Goal: Information Seeking & Learning: Learn about a topic

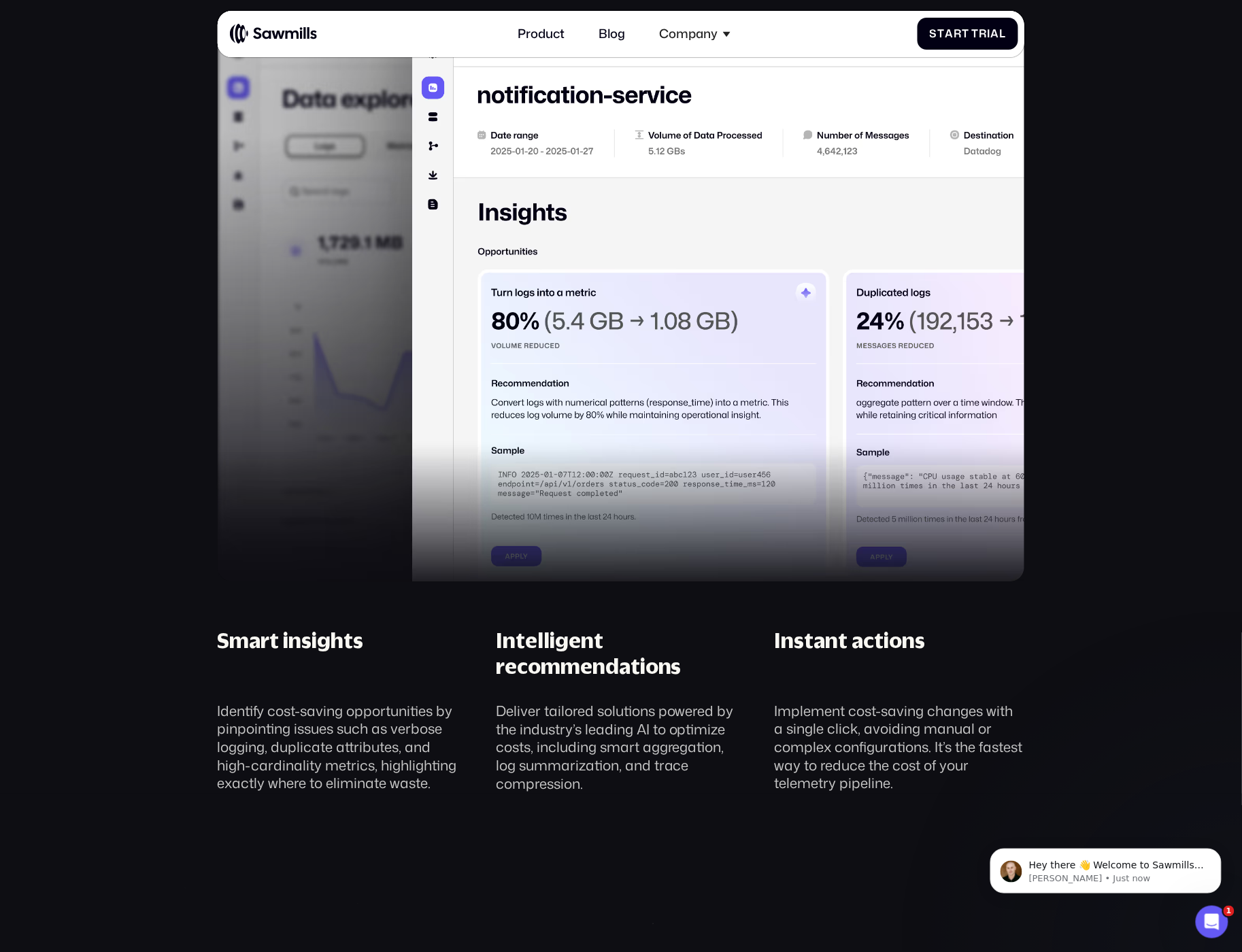
scroll to position [1443, 0]
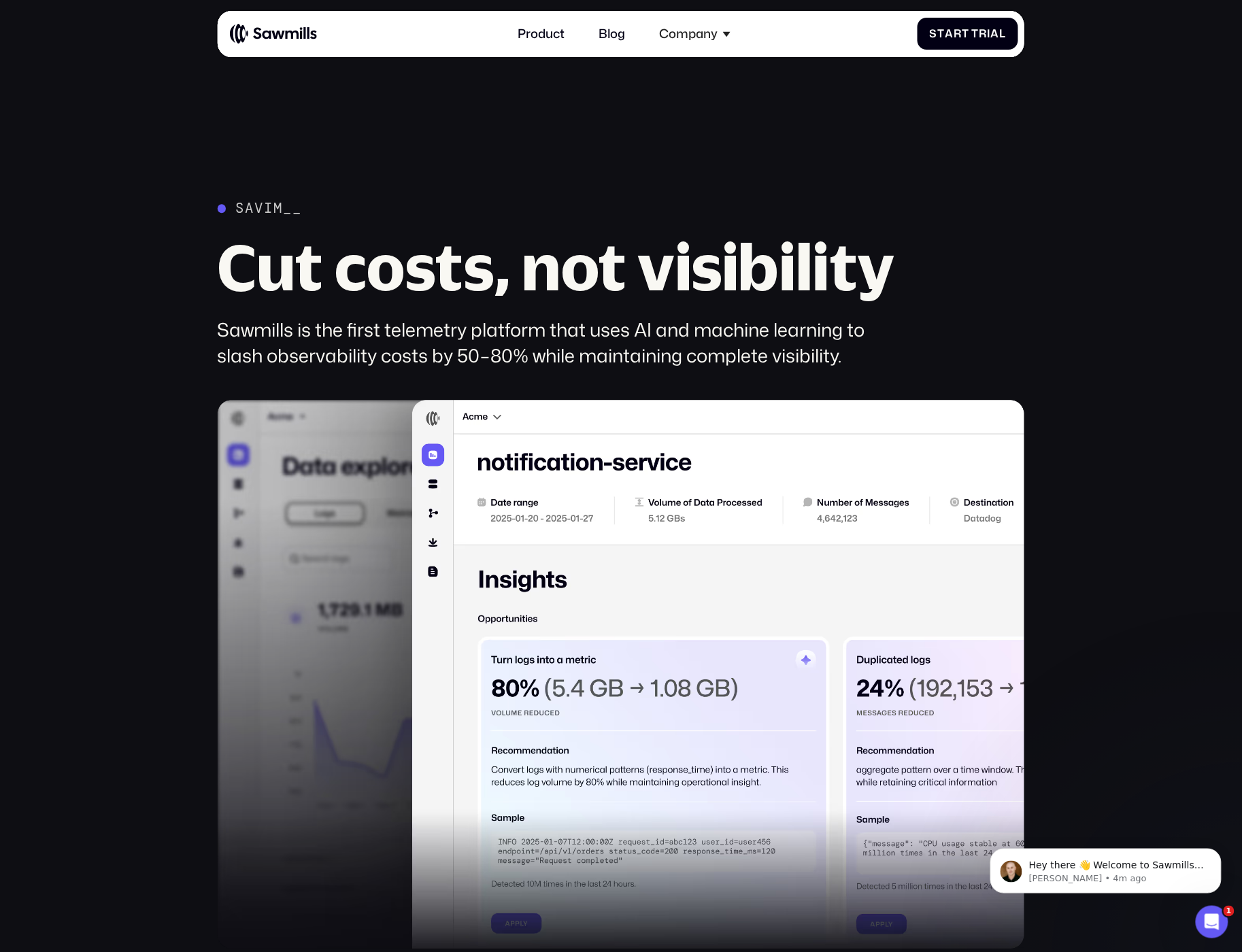
scroll to position [1085, 0]
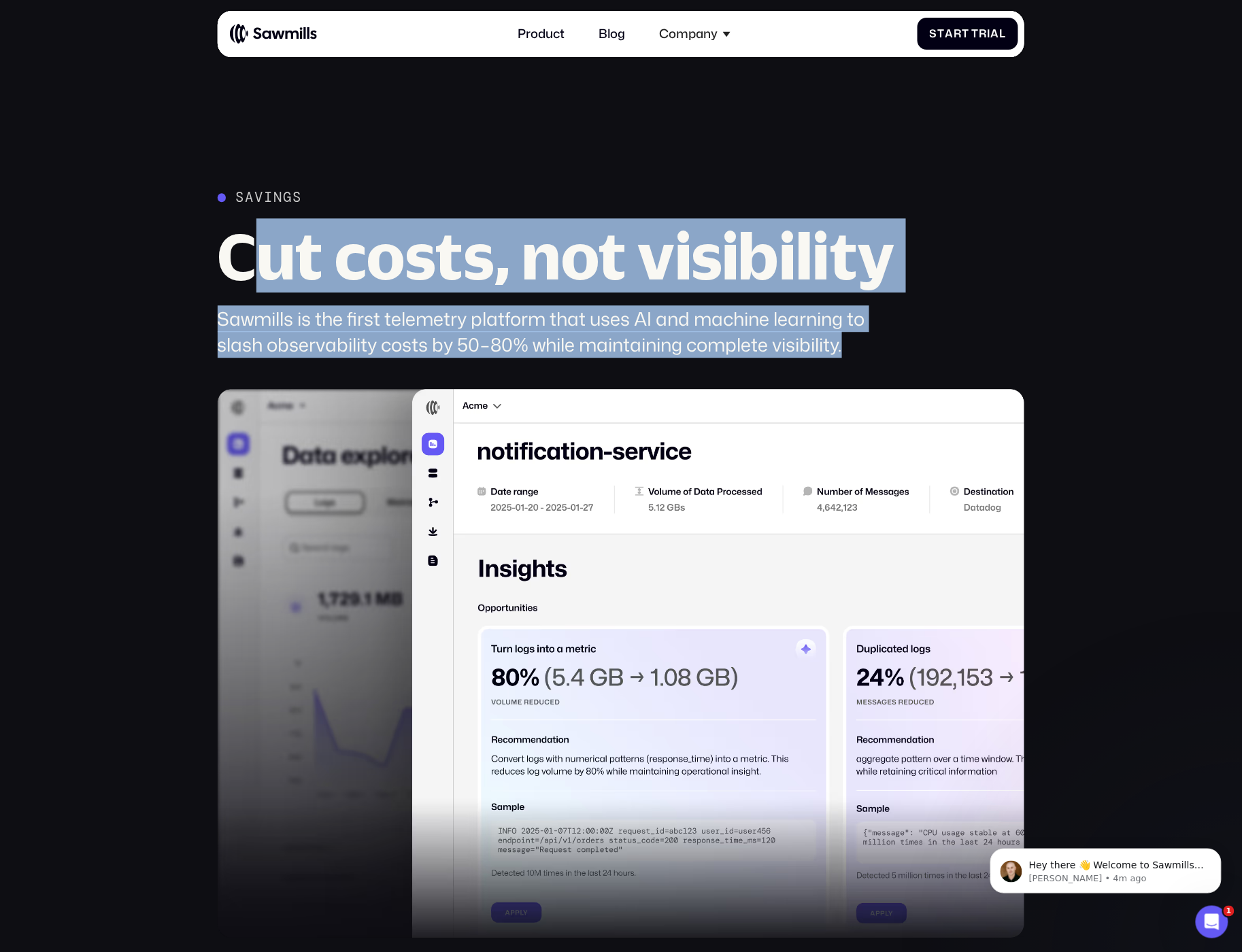
drag, startPoint x: 272, startPoint y: 287, endPoint x: 859, endPoint y: 333, distance: 588.8
click at [859, 333] on div "Savings Cut costs, not visibility Sawmills is the first telemetry platform that…" at bounding box center [563, 273] width 691 height 169
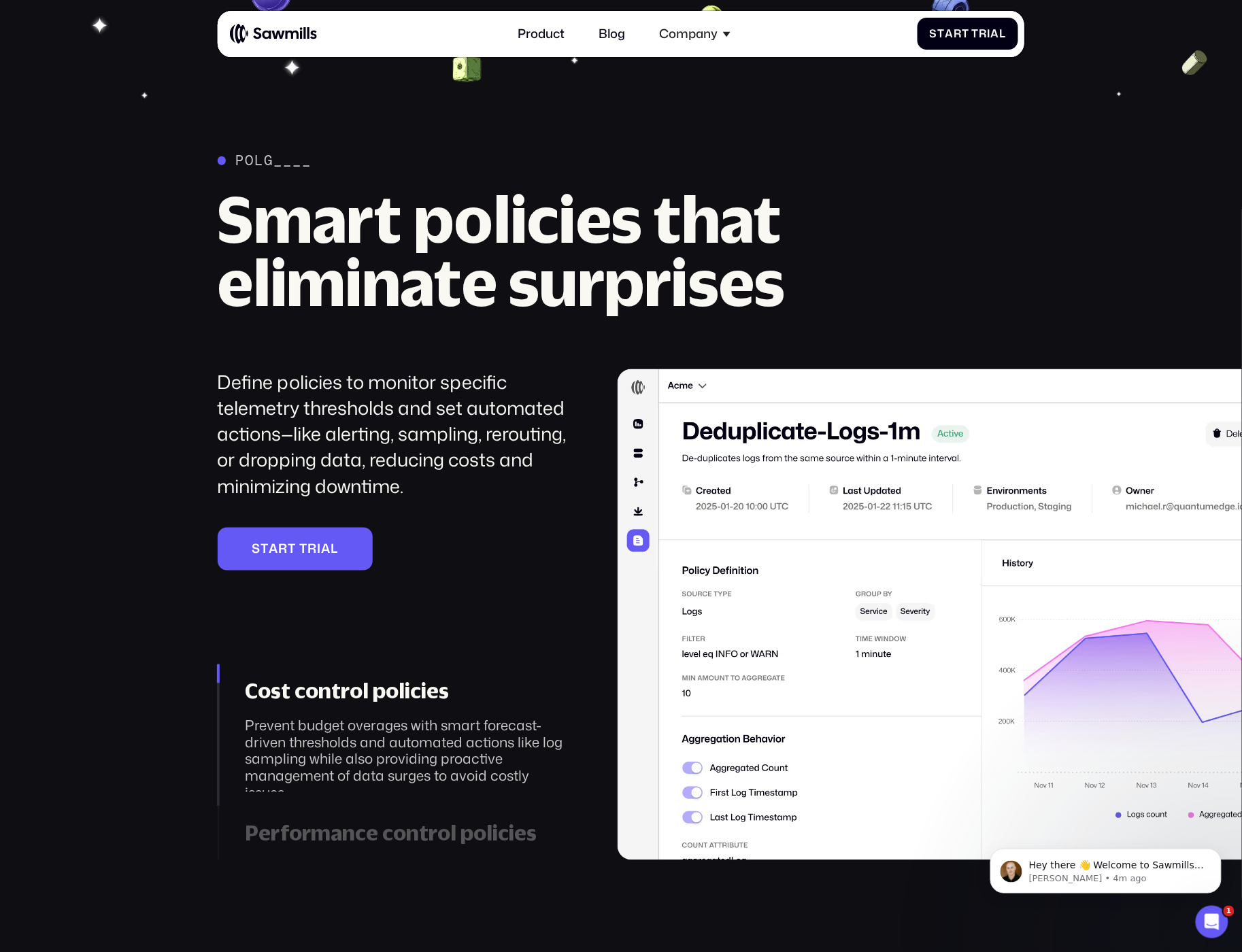
scroll to position [2377, 0]
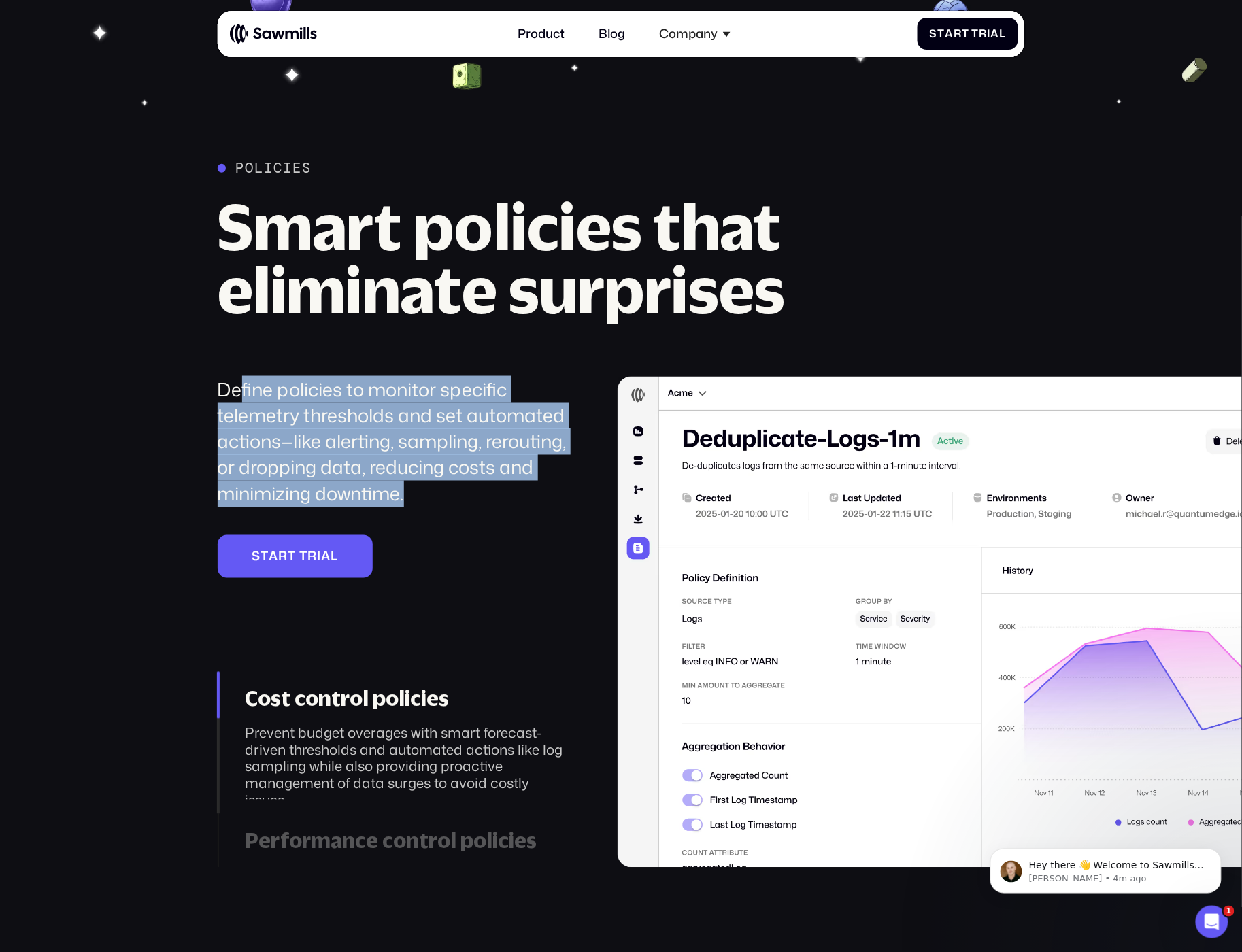
drag, startPoint x: 239, startPoint y: 389, endPoint x: 434, endPoint y: 500, distance: 224.4
click at [434, 500] on div "Define policies to monitor specific telemetry thresholds and set automated acti…" at bounding box center [396, 443] width 357 height 131
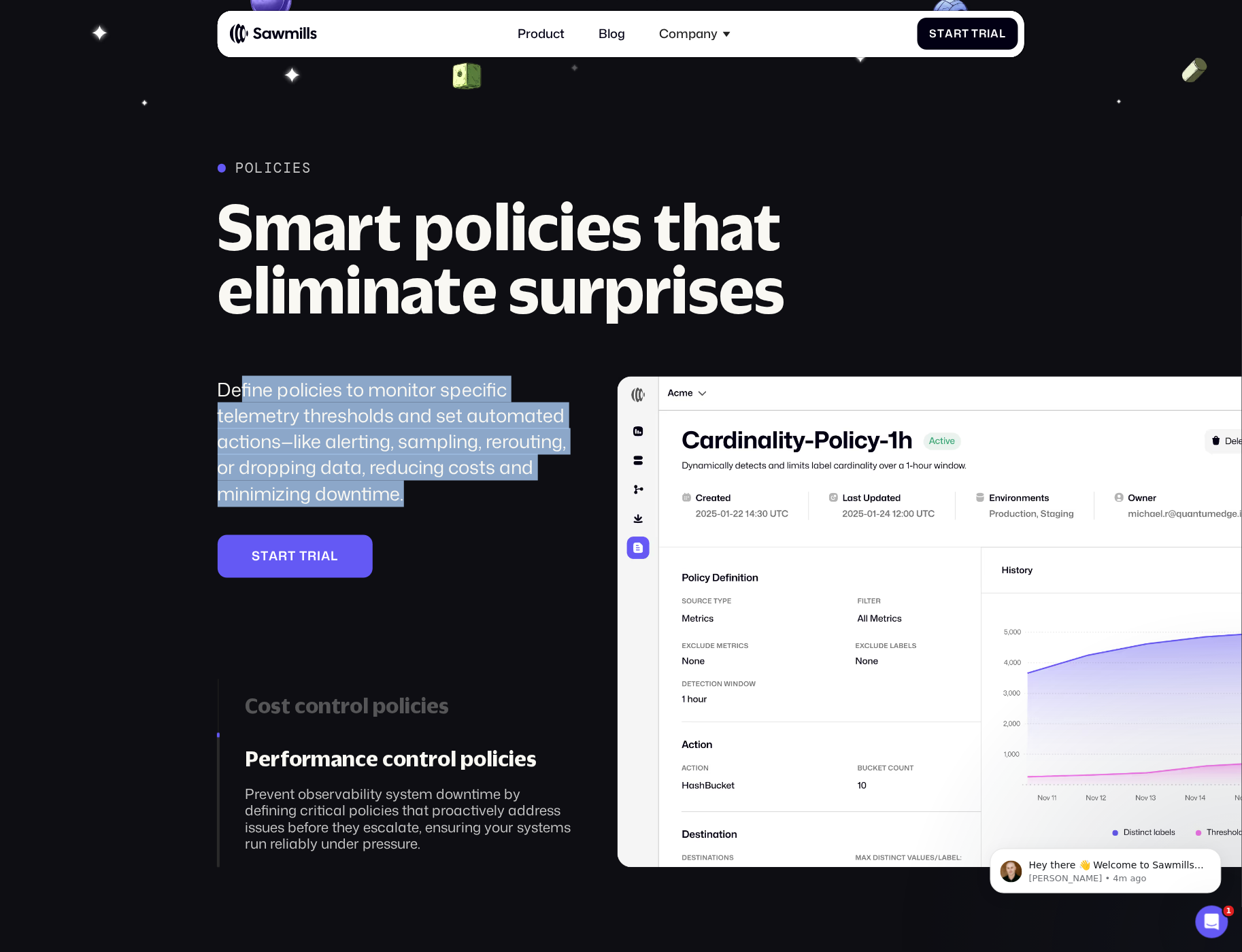
click at [394, 379] on div "Define policies to monitor specific telemetry thresholds and set automated acti…" at bounding box center [396, 443] width 357 height 131
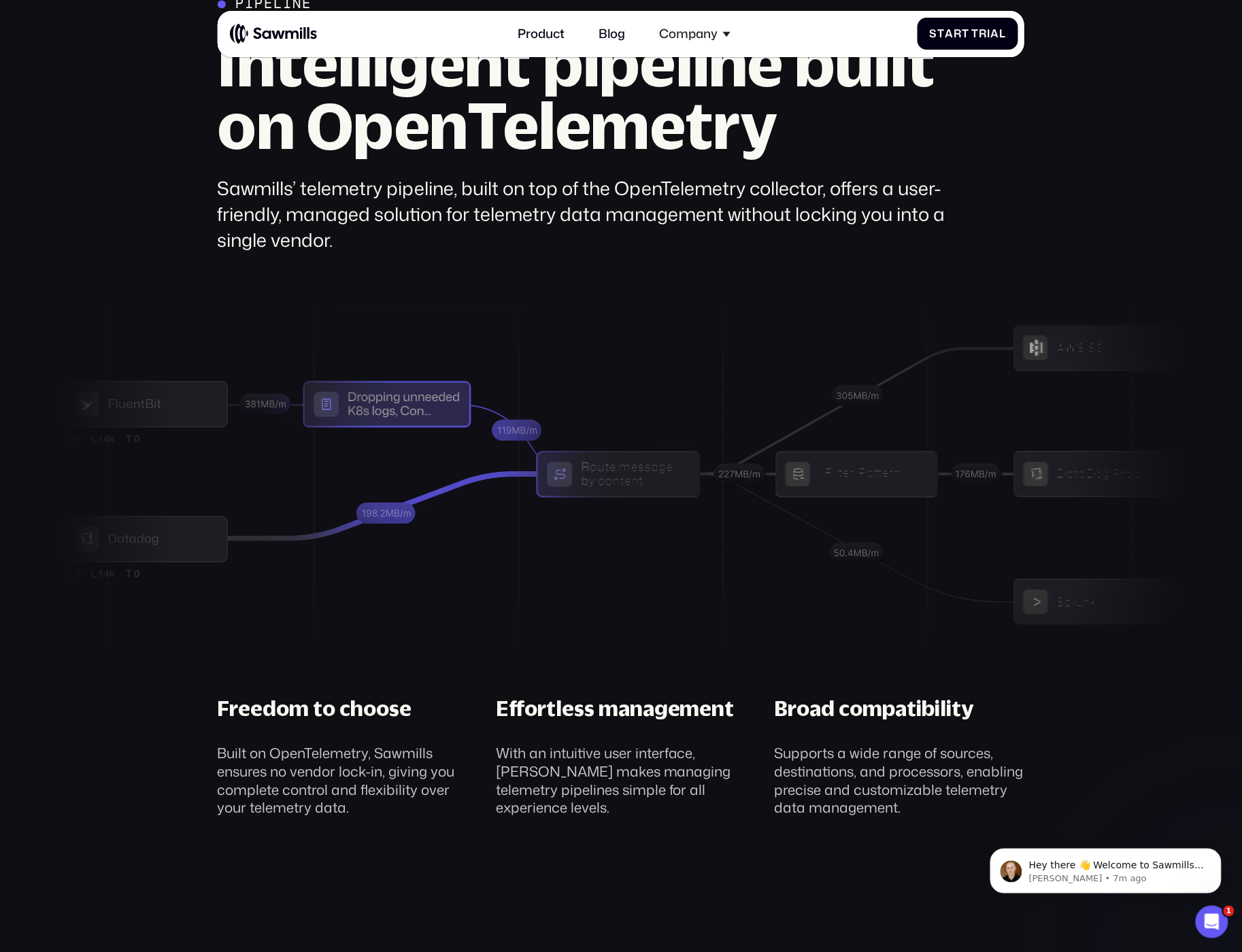
scroll to position [4889, 0]
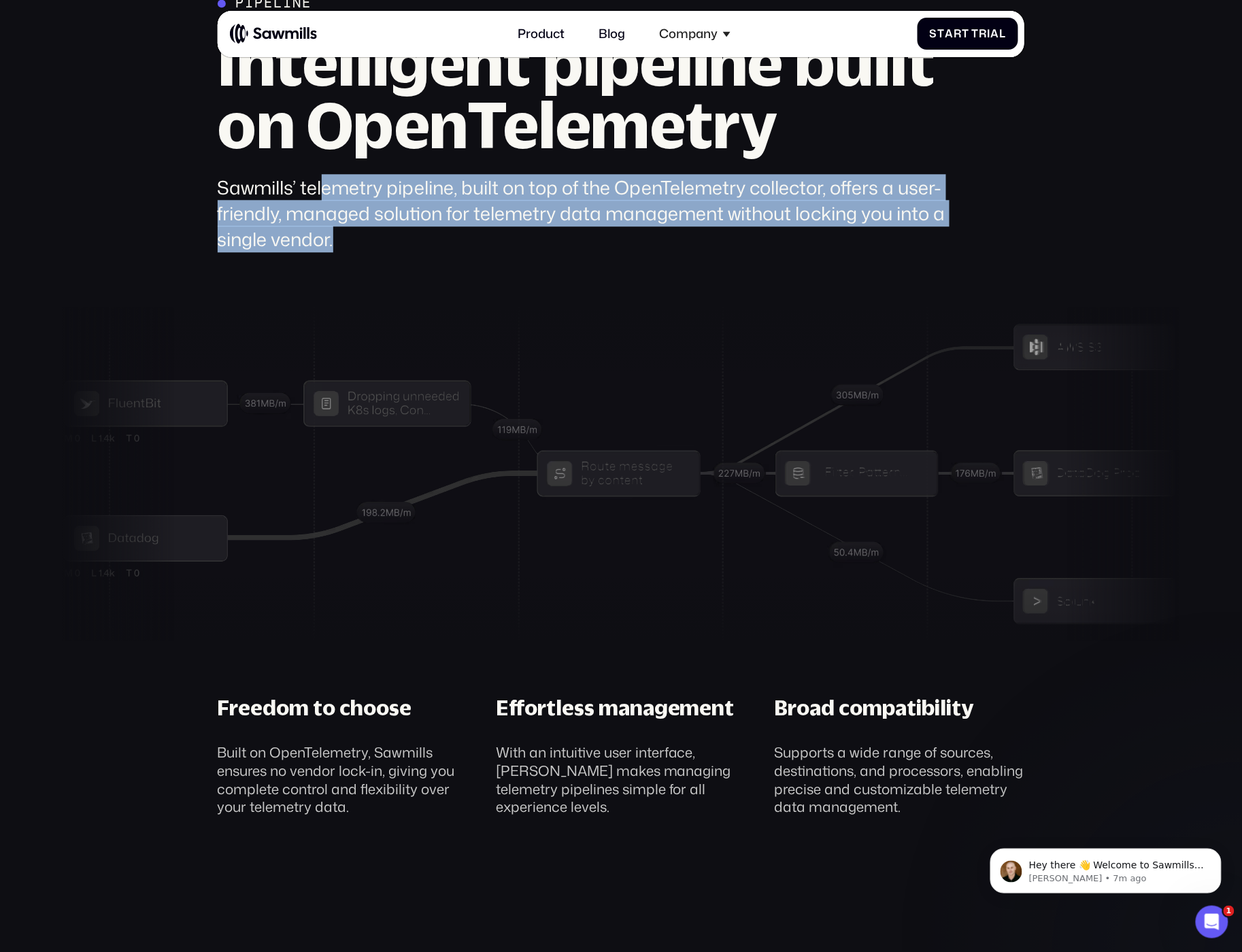
drag, startPoint x: 330, startPoint y: 192, endPoint x: 376, endPoint y: 238, distance: 65.1
click at [376, 238] on div "Sawmills’ telemetry pipeline, built on top of the OpenTelemetry collector, offe…" at bounding box center [590, 213] width 746 height 78
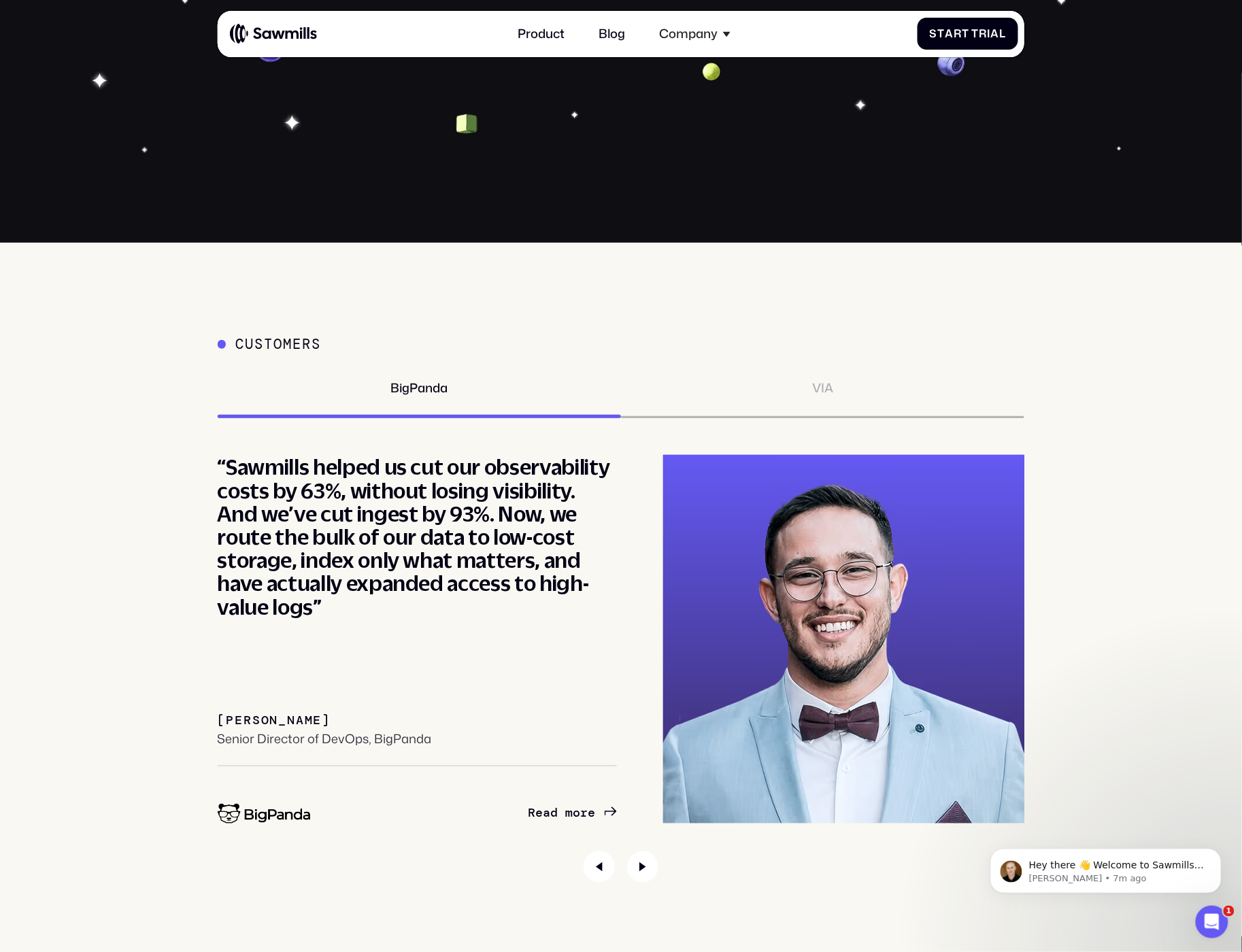
scroll to position [5806, 0]
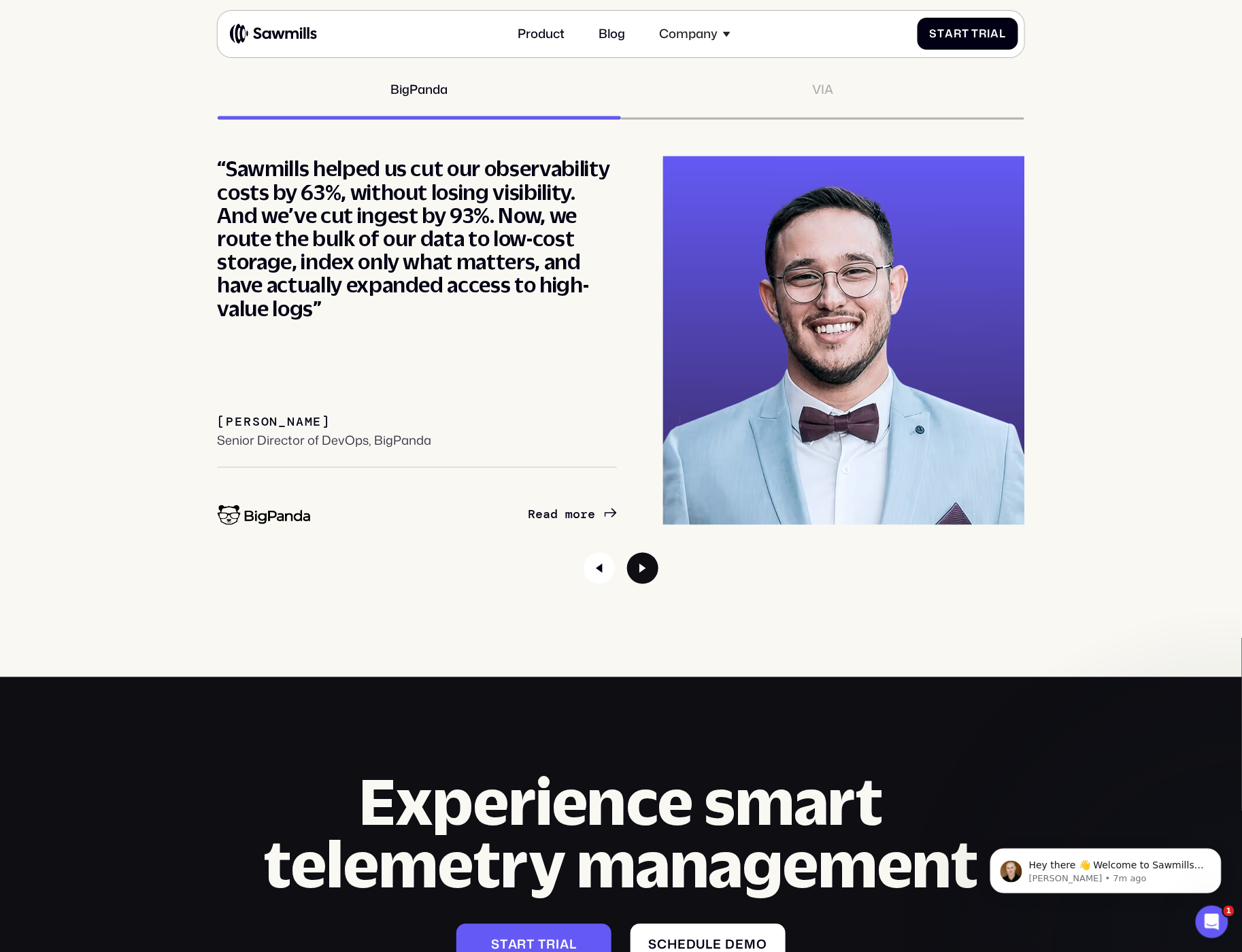
click at [643, 637] on section "Customers BigPanda VIA “Partnering with Sawmills has set us on a path toward op…" at bounding box center [621, 310] width 1242 height 733
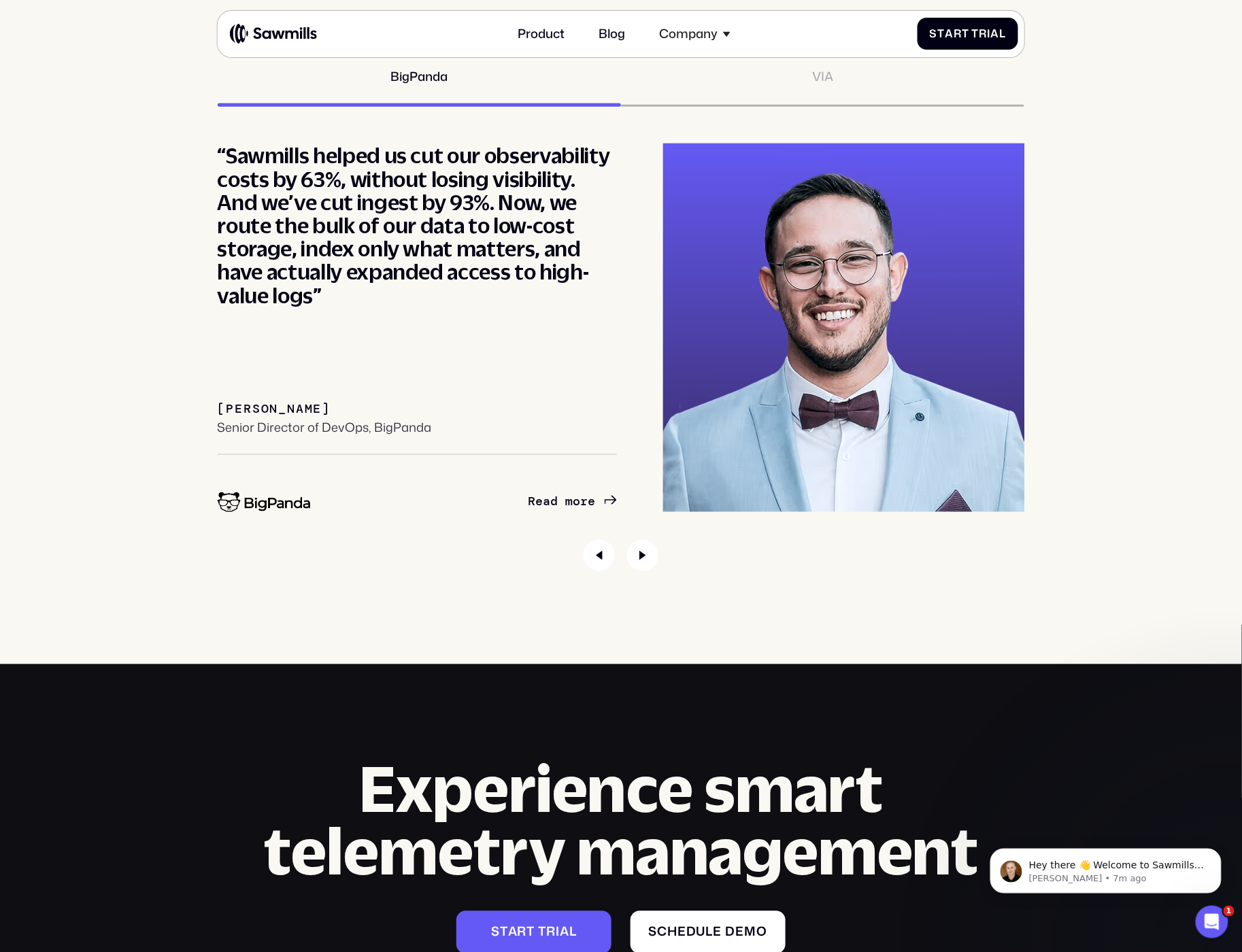
click at [626, 549] on div at bounding box center [621, 555] width 807 height 31
click at [640, 549] on icon "Next slide" at bounding box center [643, 555] width 31 height 31
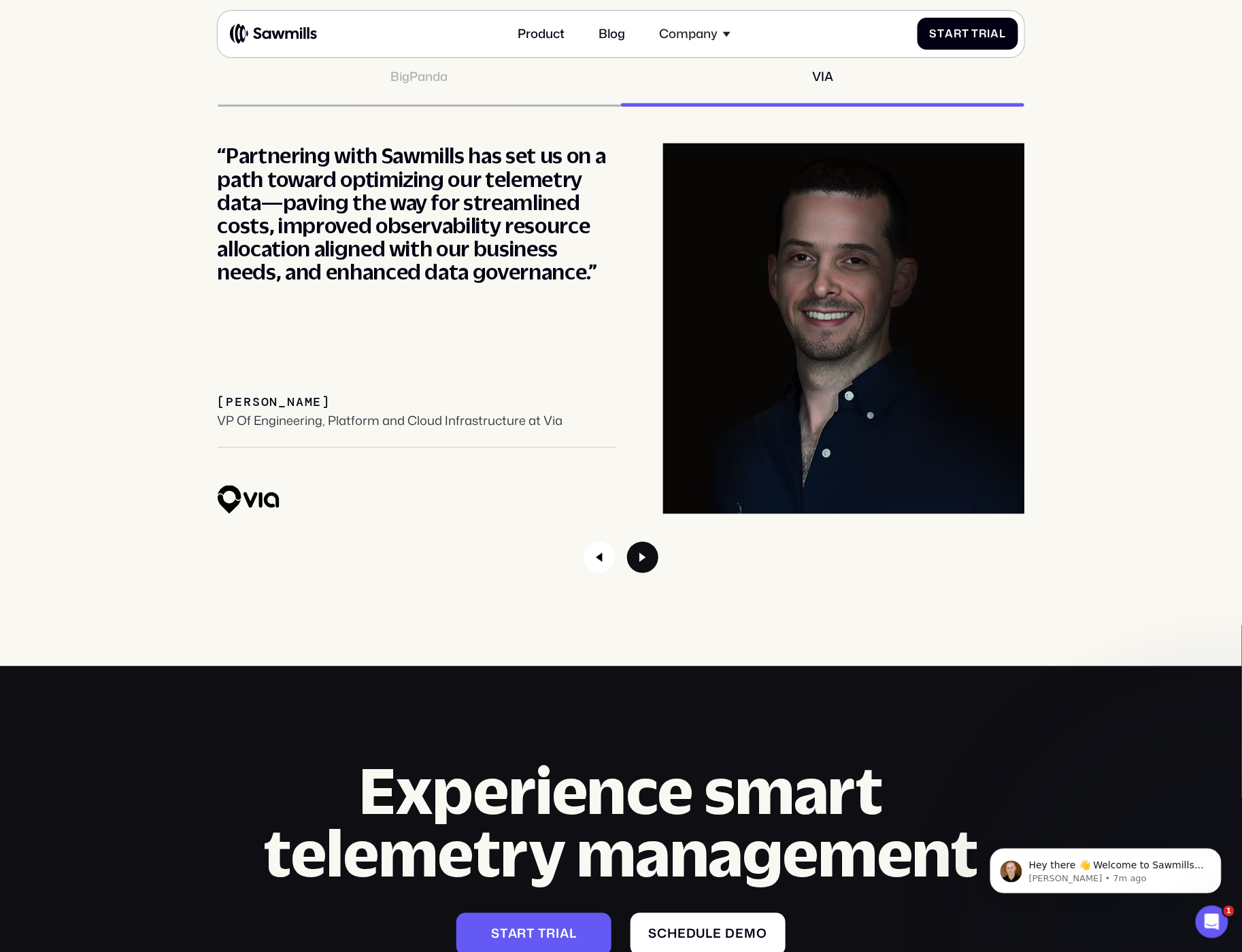
click at [640, 549] on icon "Next slide" at bounding box center [643, 558] width 31 height 31
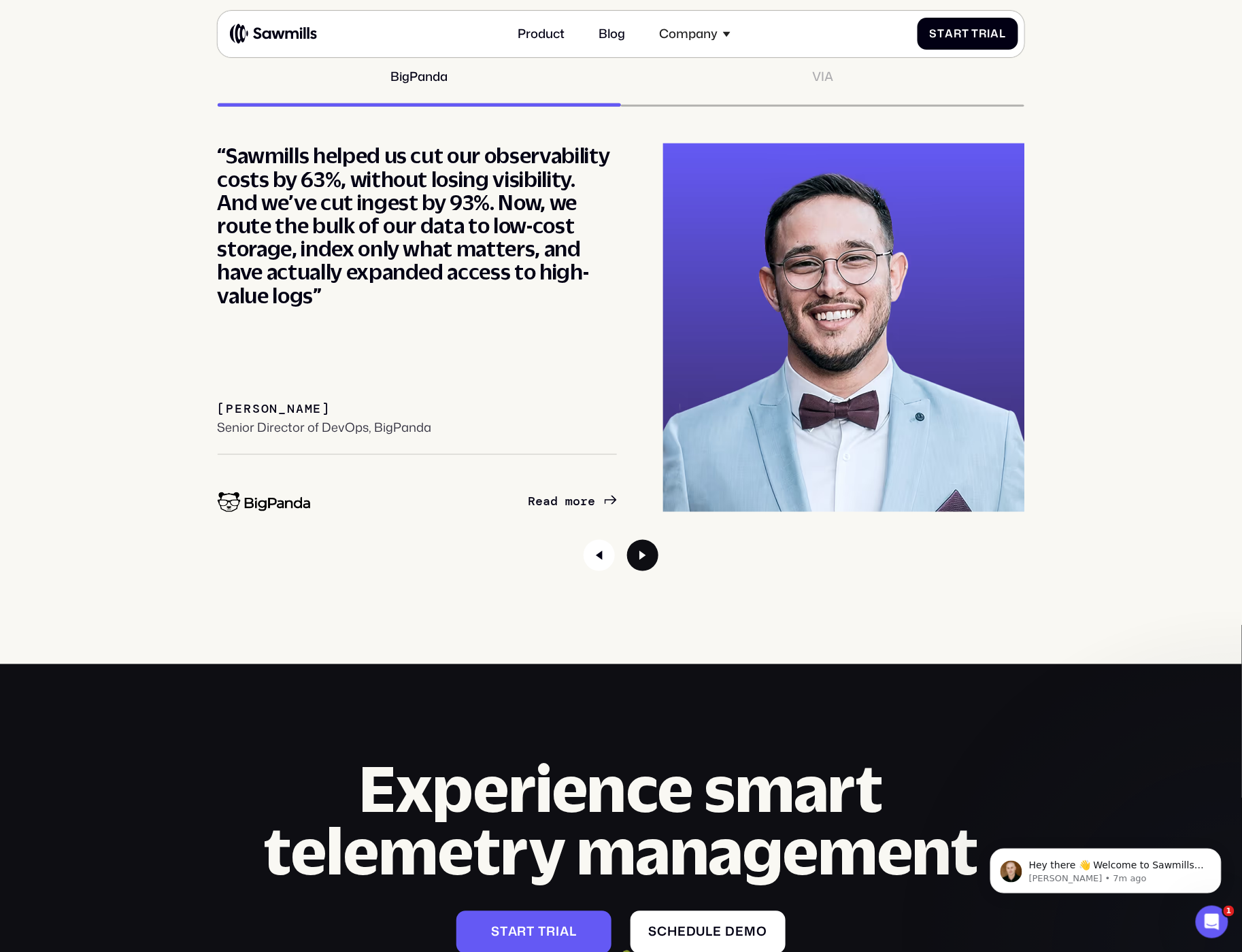
click at [640, 549] on icon "Next slide" at bounding box center [643, 555] width 31 height 31
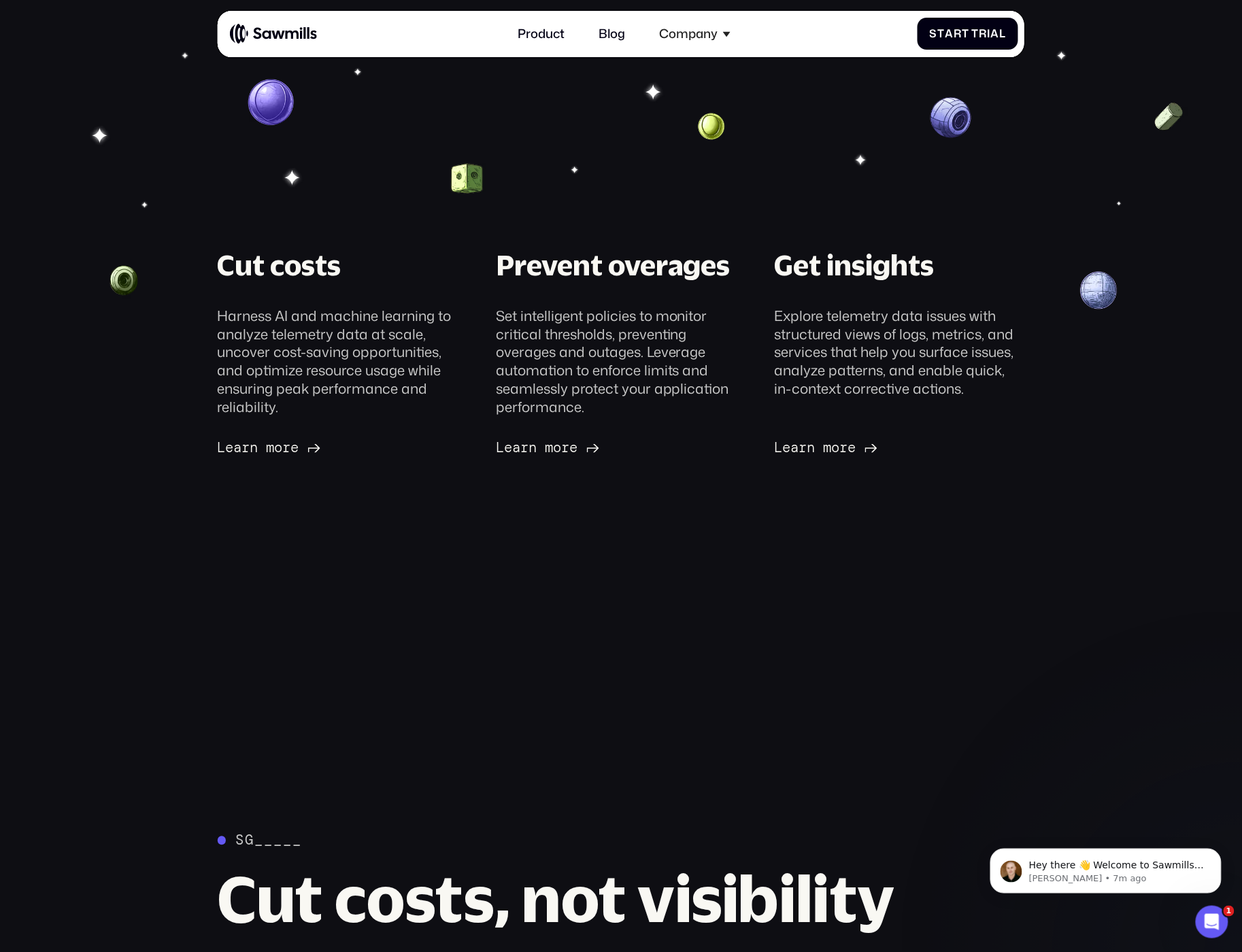
scroll to position [0, 0]
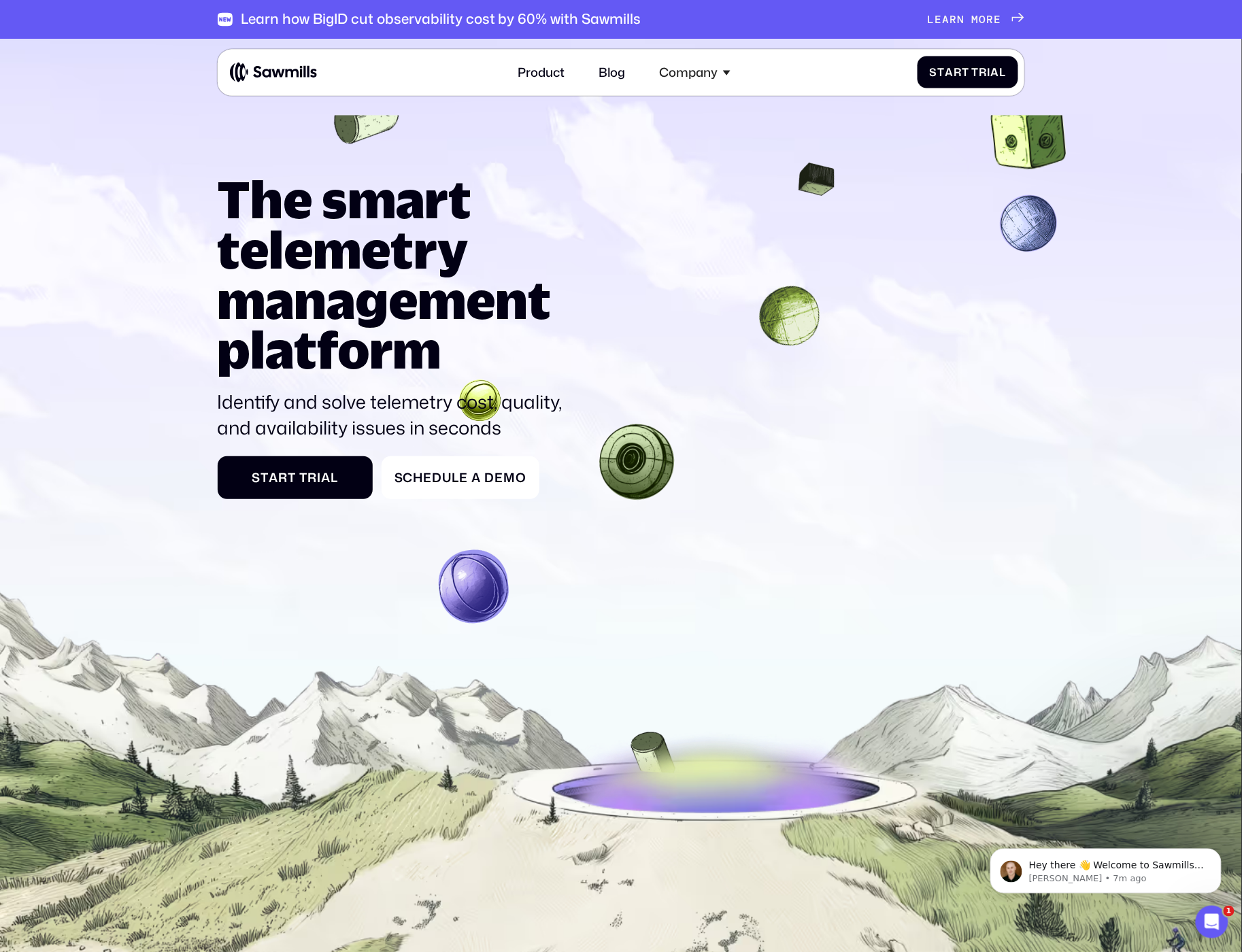
click at [275, 70] on img at bounding box center [273, 72] width 87 height 21
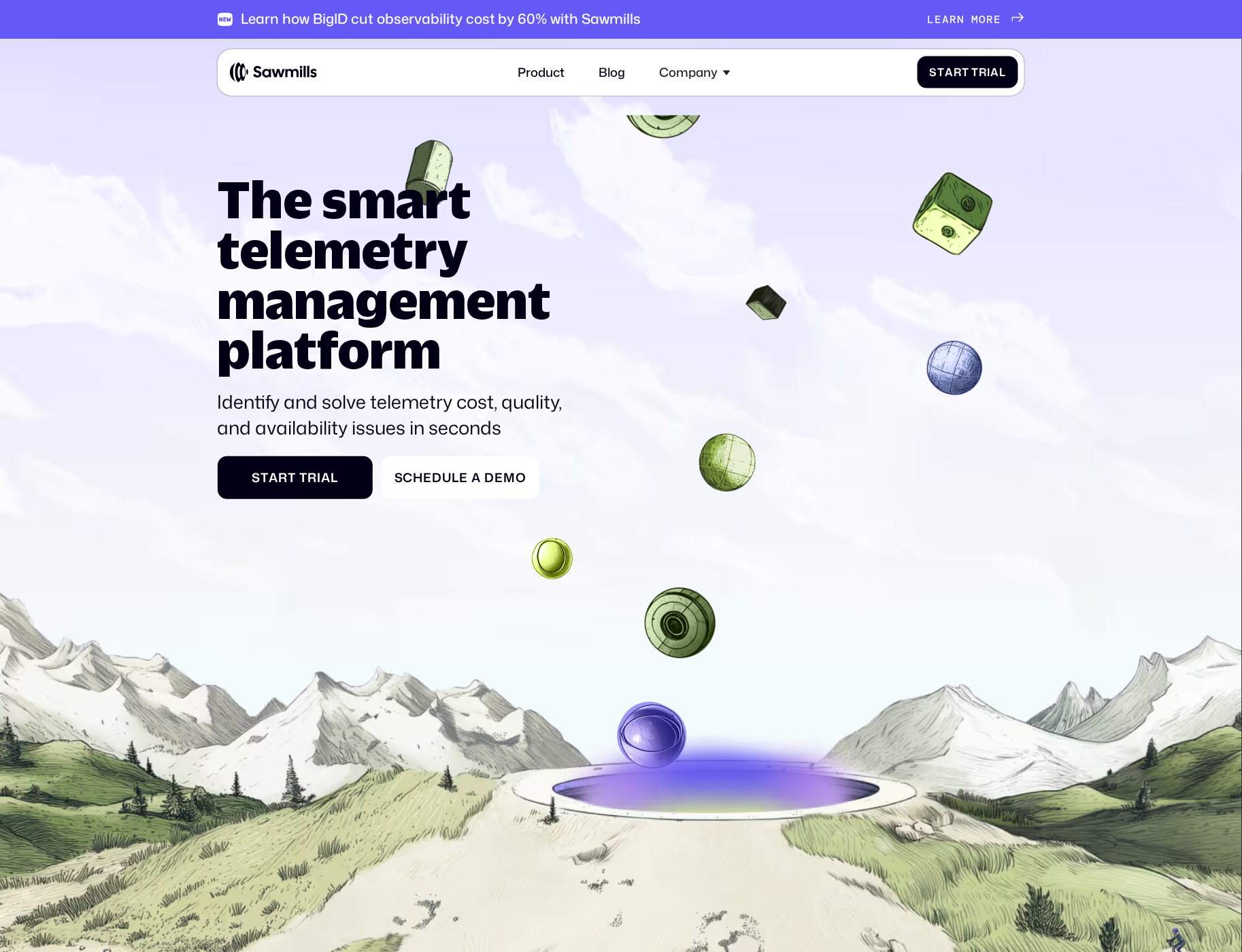
click at [270, 69] on img at bounding box center [273, 72] width 87 height 21
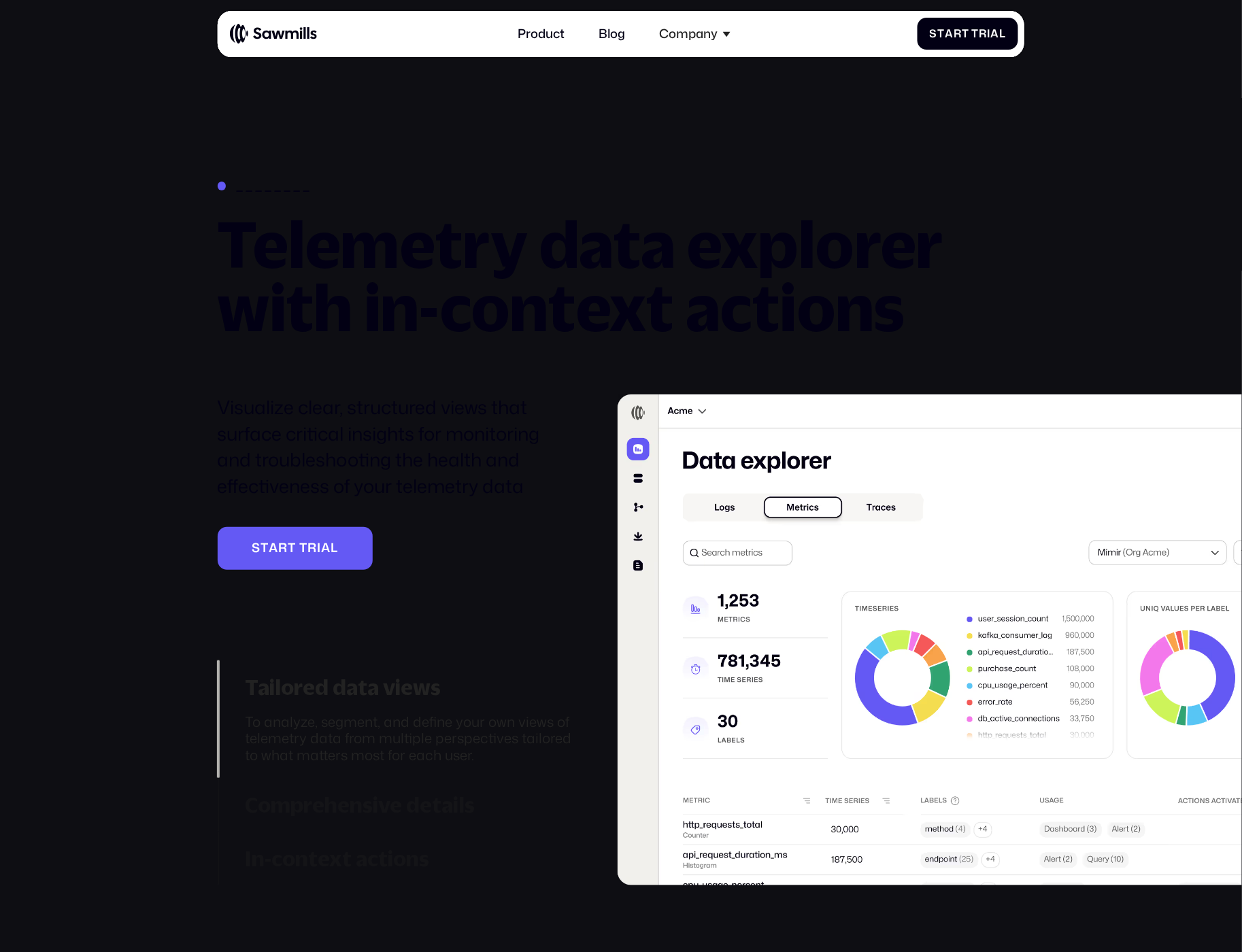
scroll to position [7124, 0]
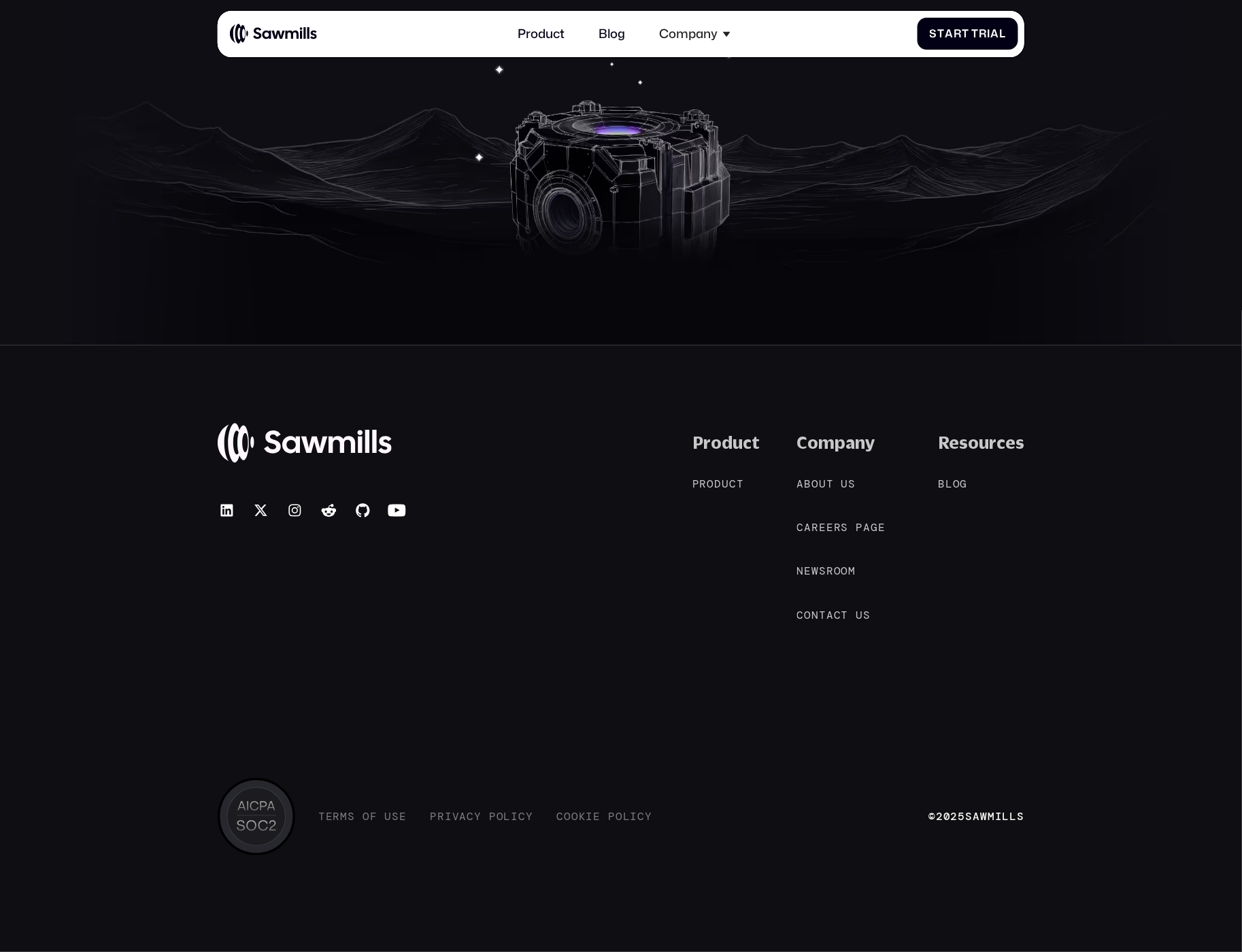
drag, startPoint x: 485, startPoint y: 153, endPoint x: 524, endPoint y: 615, distance: 463.6
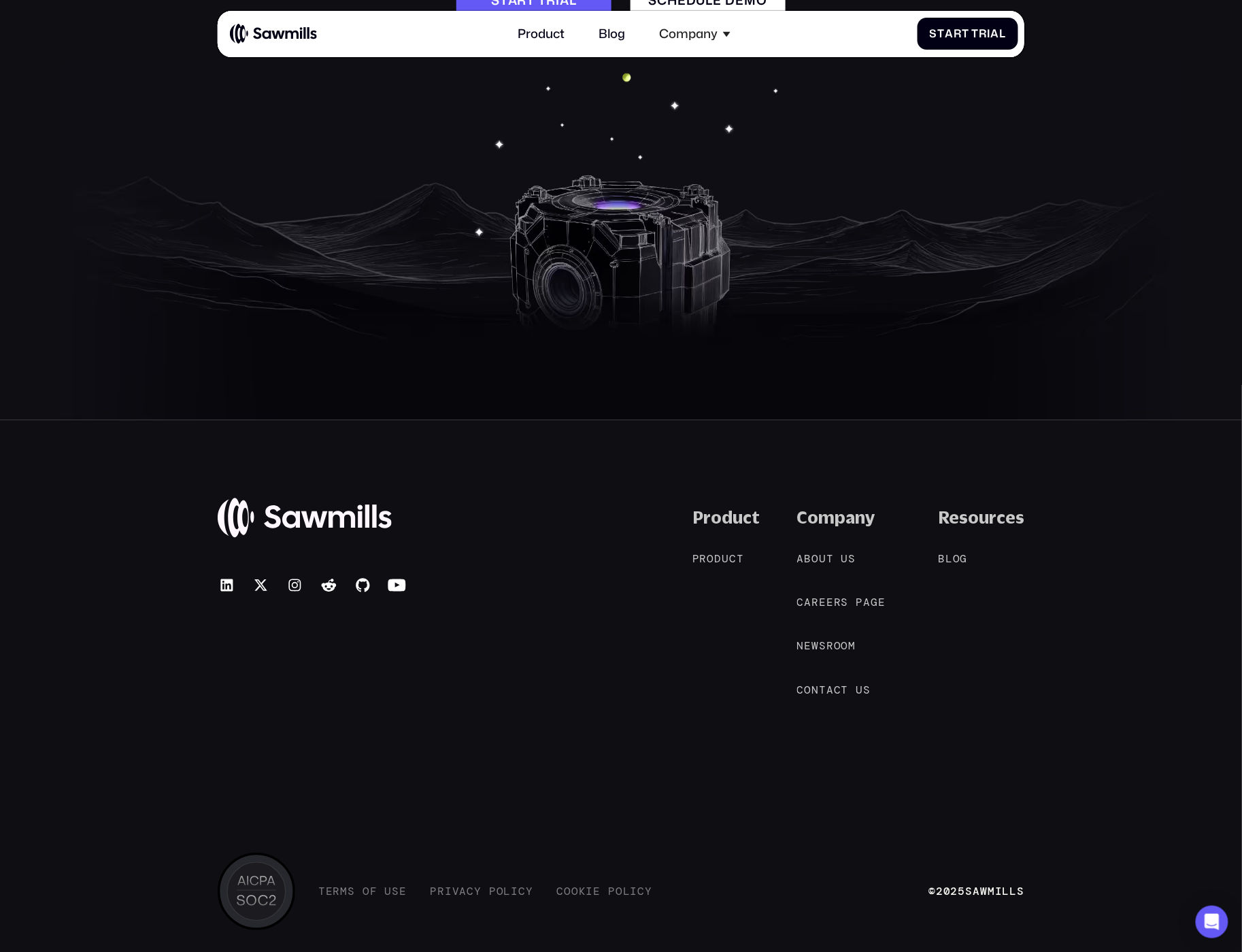
drag, startPoint x: 309, startPoint y: 432, endPoint x: 221, endPoint y: 541, distance: 140.1
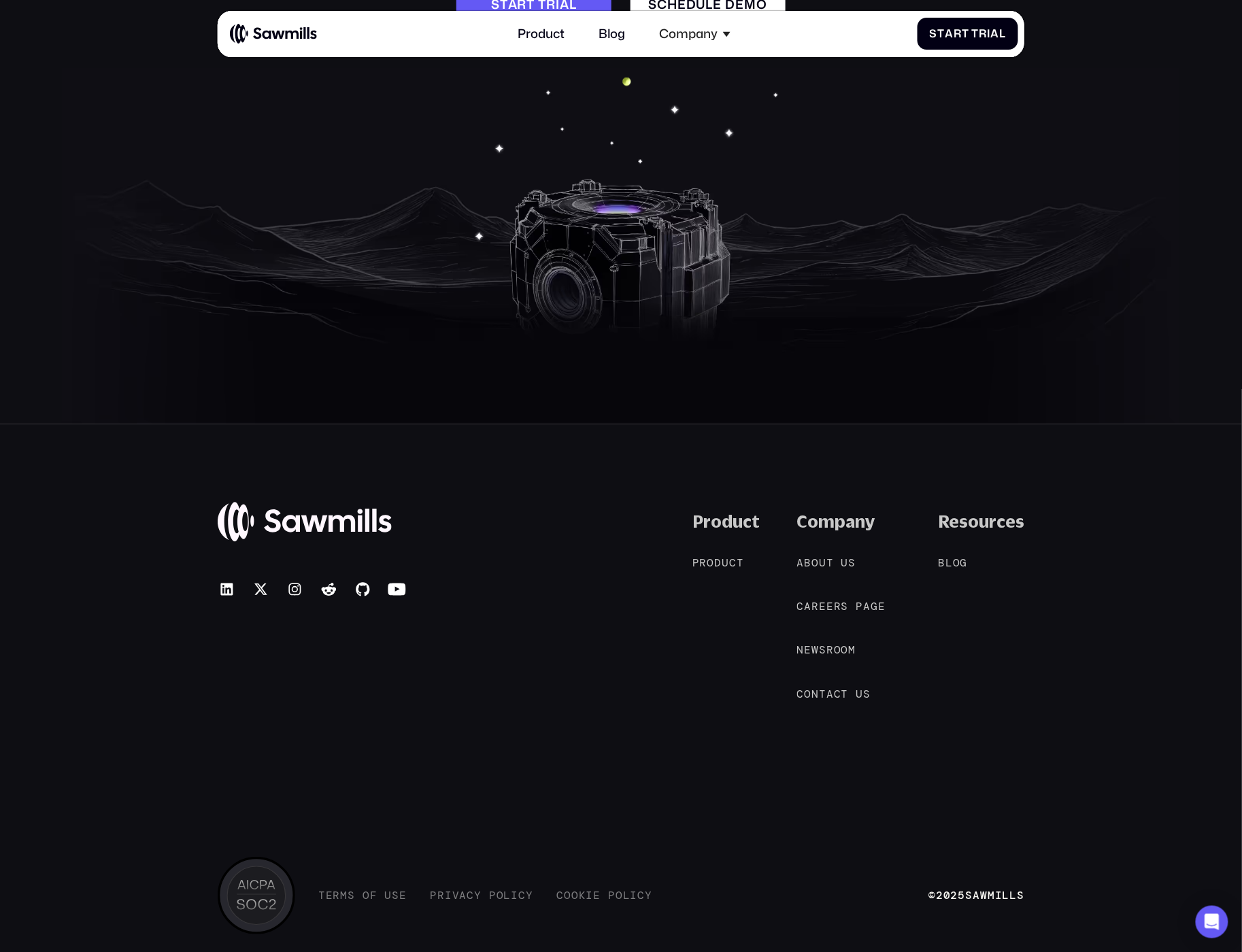
scroll to position [7041, 0]
drag, startPoint x: 221, startPoint y: 541, endPoint x: 236, endPoint y: 524, distance: 22.7
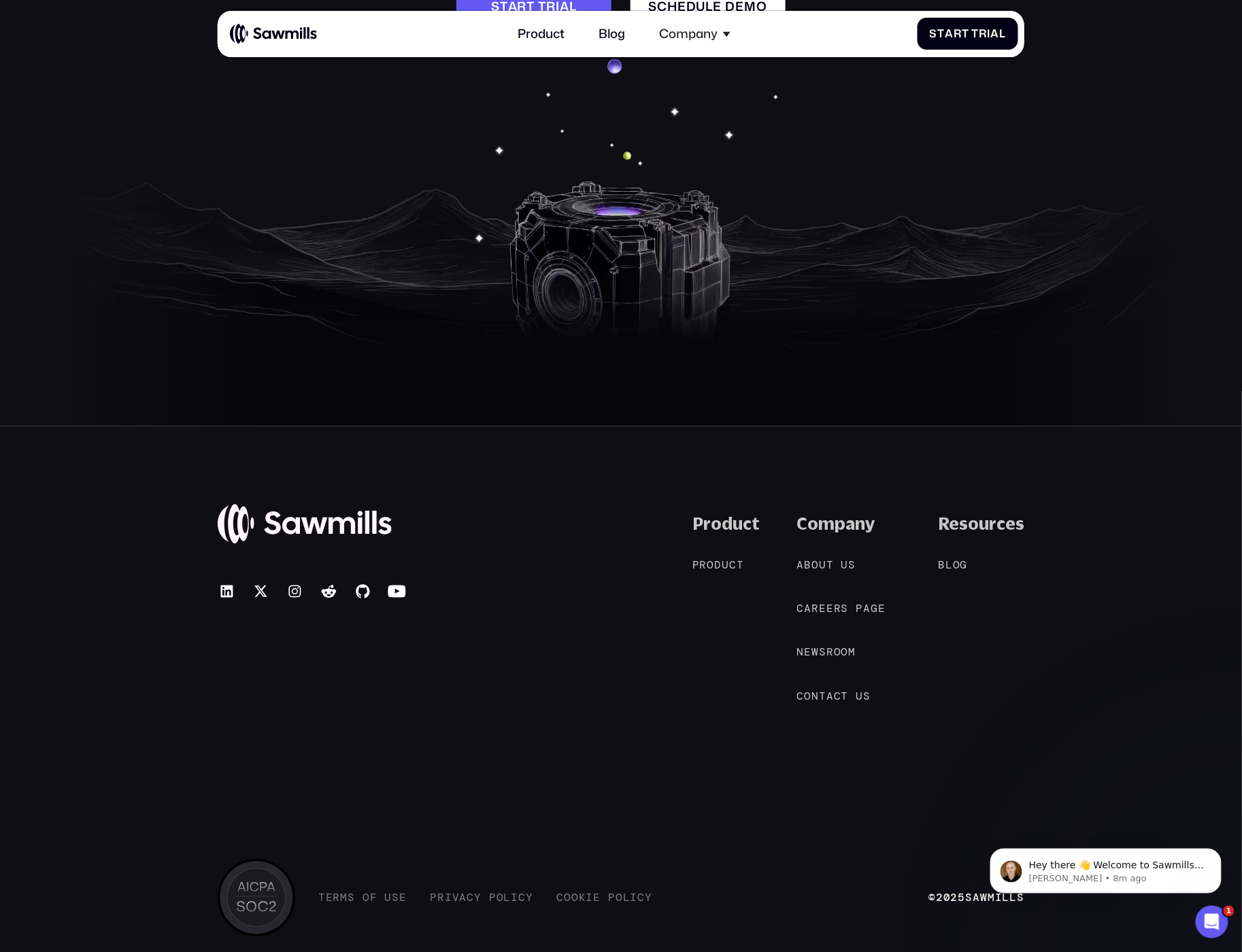
scroll to position [0, 0]
